Goal: Transaction & Acquisition: Purchase product/service

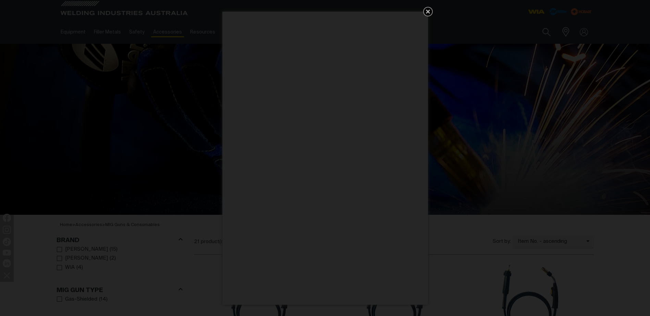
click at [427, 12] on icon "Get 5 WIA Welding Guides Free!" at bounding box center [428, 12] width 4 height 4
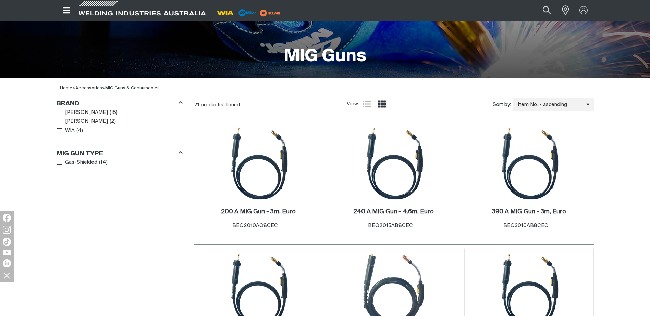
scroll to position [240, 0]
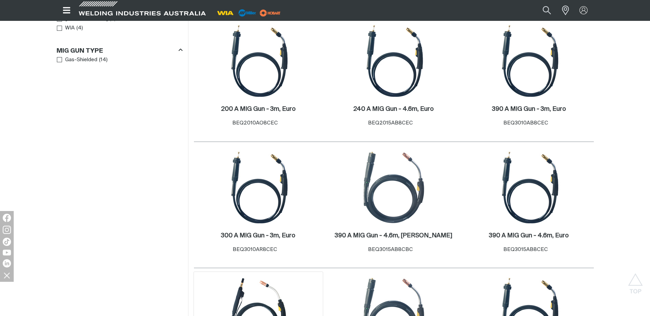
scroll to position [342, 0]
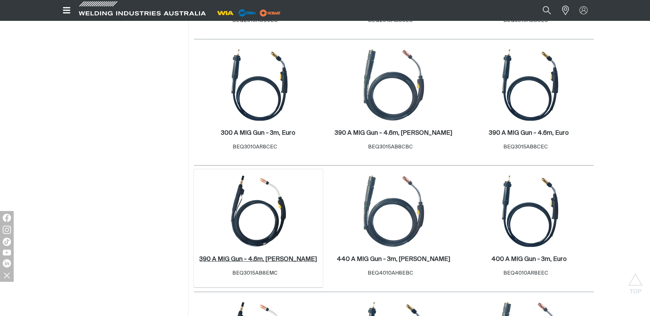
click at [265, 259] on h2 "390 A MIG Gun - 4.6m, [PERSON_NAME] ." at bounding box center [257, 260] width 117 height 6
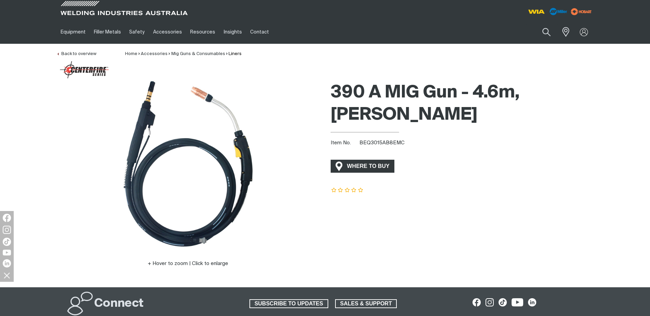
click at [365, 161] on span "WHERE TO BUY" at bounding box center [367, 166] width 51 height 11
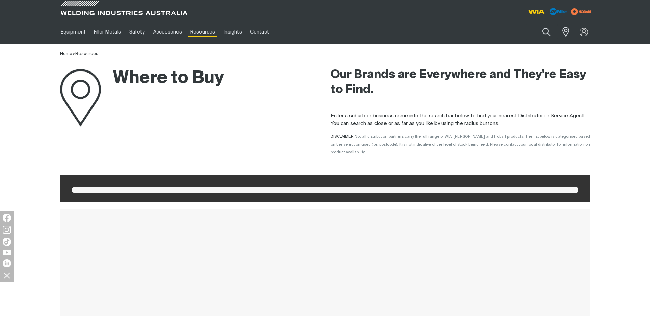
click at [115, 188] on span at bounding box center [325, 190] width 506 height 5
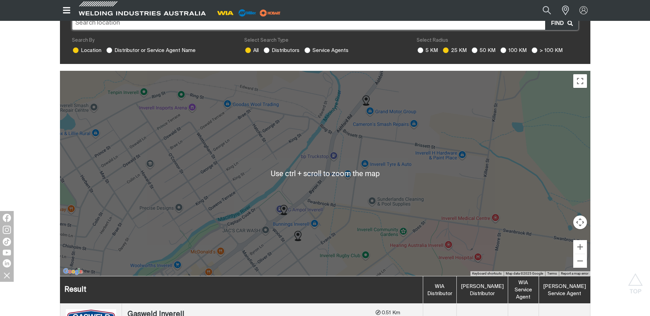
scroll to position [137, 0]
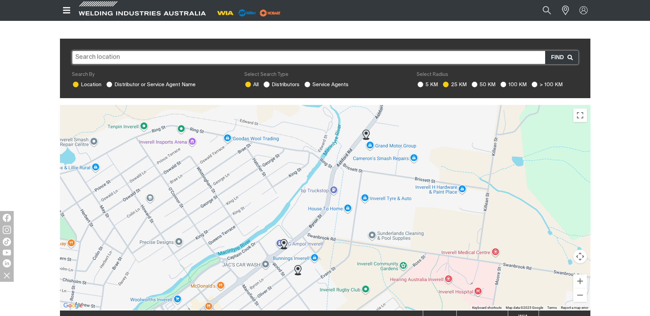
click at [266, 82] on ins at bounding box center [266, 85] width 6 height 6
click at [266, 82] on input "Distributors" at bounding box center [265, 84] width 4 height 4
radio input "true"
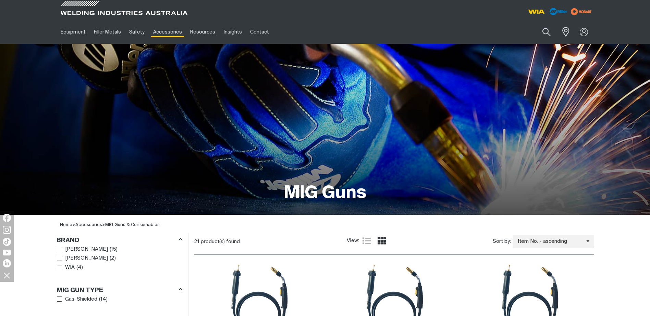
scroll to position [171, 0]
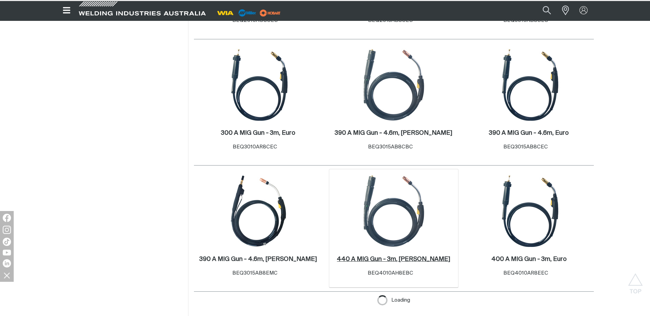
scroll to position [445, 0]
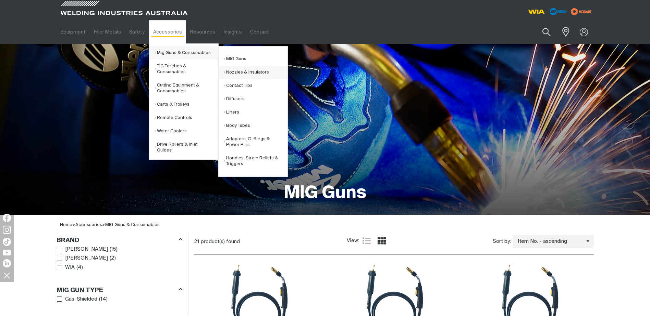
click at [239, 73] on link "Nozzles & Insulators" at bounding box center [256, 72] width 64 height 13
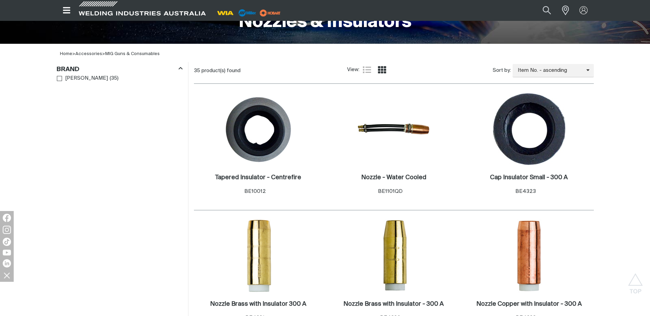
scroll to position [274, 0]
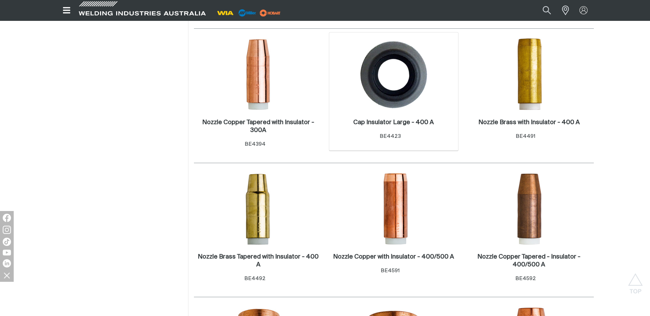
scroll to position [342, 0]
